Goal: Task Accomplishment & Management: Complete application form

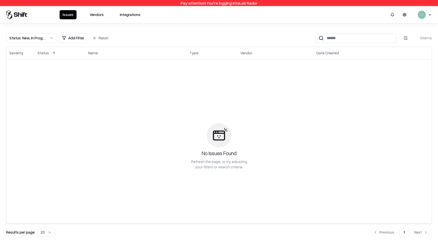
click at [101, 17] on button "Vendors" at bounding box center [97, 14] width 20 height 9
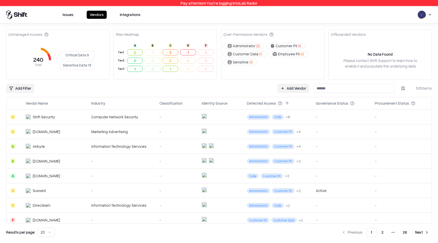
click at [300, 87] on link "Add Vendor" at bounding box center [294, 88] width 32 height 9
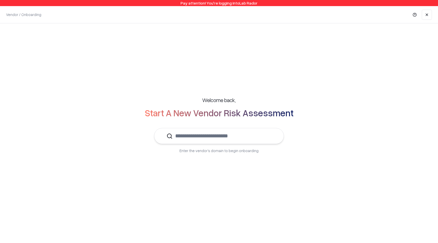
click at [250, 137] on input "text" at bounding box center [222, 135] width 99 height 15
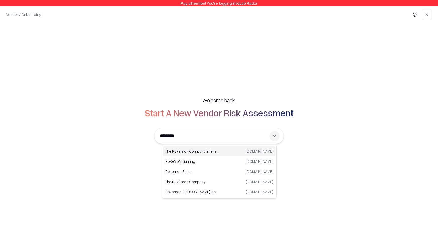
click at [216, 150] on p "The Pokémon Company International" at bounding box center [192, 150] width 54 height 5
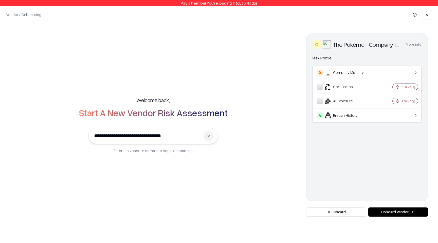
type input "**********"
click at [408, 211] on button "Onboard Vendor" at bounding box center [398, 211] width 60 height 9
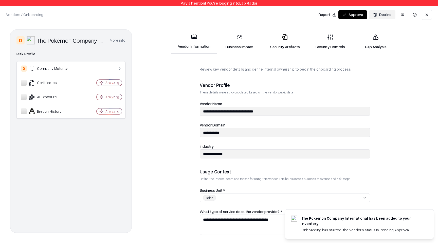
click at [283, 39] on icon at bounding box center [285, 37] width 5 height 6
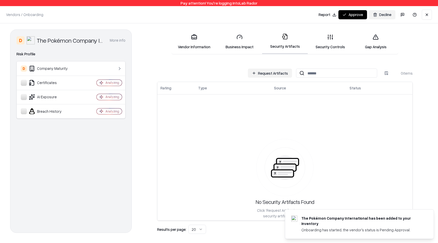
click at [260, 76] on button "Request Artifacts" at bounding box center [270, 72] width 44 height 9
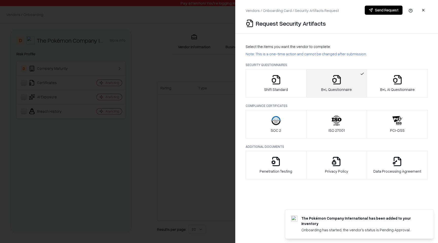
click at [317, 81] on button "B+L Questionnaire" at bounding box center [336, 83] width 61 height 28
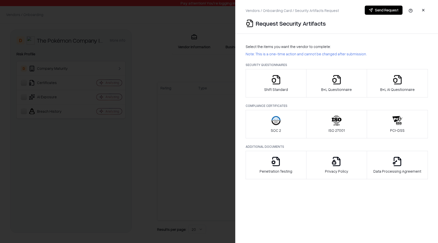
click at [286, 81] on div "Shift Standard" at bounding box center [276, 83] width 24 height 17
click at [373, 10] on button "Send Request" at bounding box center [384, 10] width 38 height 9
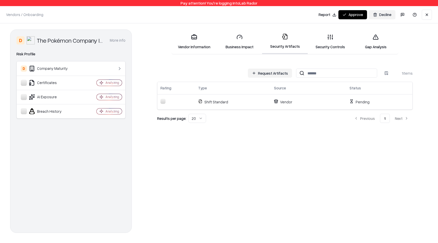
click at [275, 83] on th "Source" at bounding box center [309, 88] width 76 height 12
click at [274, 75] on button "Request Artifacts" at bounding box center [270, 72] width 44 height 9
click at [303, 19] on div "Vendors / Onboarding Changes Saved Report Approve Decline" at bounding box center [219, 14] width 438 height 17
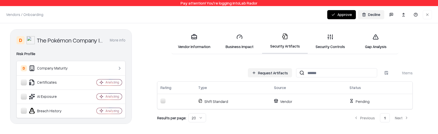
click at [409, 49] on div "Vendor Information Business Impact Security Artifacts Security Controls Gap Ana…" at bounding box center [285, 76] width 286 height 95
click at [402, 13] on div "Changes Saved Approve Decline" at bounding box center [379, 15] width 105 height 10
click at [402, 15] on div "Changes Saved Approve Decline" at bounding box center [379, 15] width 105 height 10
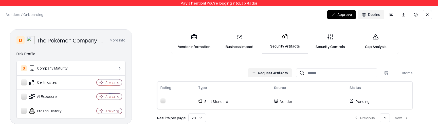
click at [408, 29] on div "D The Pokémon Company International More info Domain pokemon.com Industry enter…" at bounding box center [219, 76] width 438 height 107
click at [414, 38] on div "Vendor Information Business Impact Security Artifacts Security Controls Gap Ana…" at bounding box center [285, 76] width 286 height 95
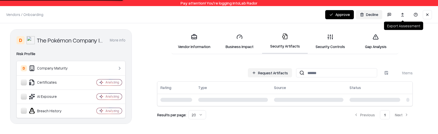
click at [403, 12] on button at bounding box center [402, 14] width 12 height 9
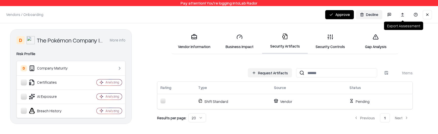
click at [402, 14] on link at bounding box center [402, 15] width 4 height 4
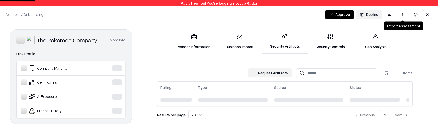
click at [401, 15] on link at bounding box center [402, 15] width 4 height 4
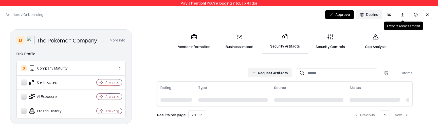
click at [401, 15] on link at bounding box center [402, 15] width 4 height 4
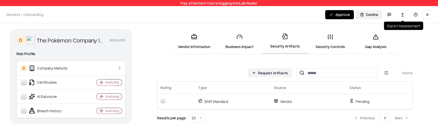
click at [199, 58] on div "Vendor Information Business Impact Security Artifacts Security Controls Gap Ana…" at bounding box center [285, 76] width 286 height 95
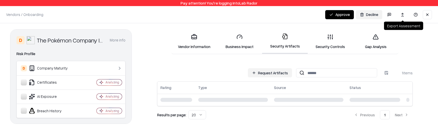
click at [402, 15] on link at bounding box center [402, 15] width 4 height 4
drag, startPoint x: 0, startPoint y: 0, endPoint x: 403, endPoint y: 15, distance: 403.7
click at [403, 15] on link at bounding box center [402, 15] width 4 height 4
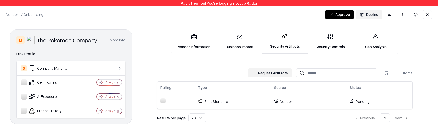
click at [242, 12] on div "Vendors / Onboarding Changes Saved Approve Decline" at bounding box center [219, 14] width 438 height 17
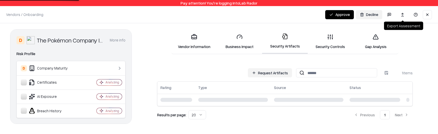
click at [402, 18] on button at bounding box center [402, 14] width 12 height 9
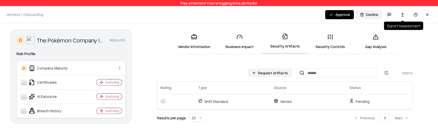
click at [402, 14] on link at bounding box center [402, 15] width 4 height 4
